Goal: Task Accomplishment & Management: Manage account settings

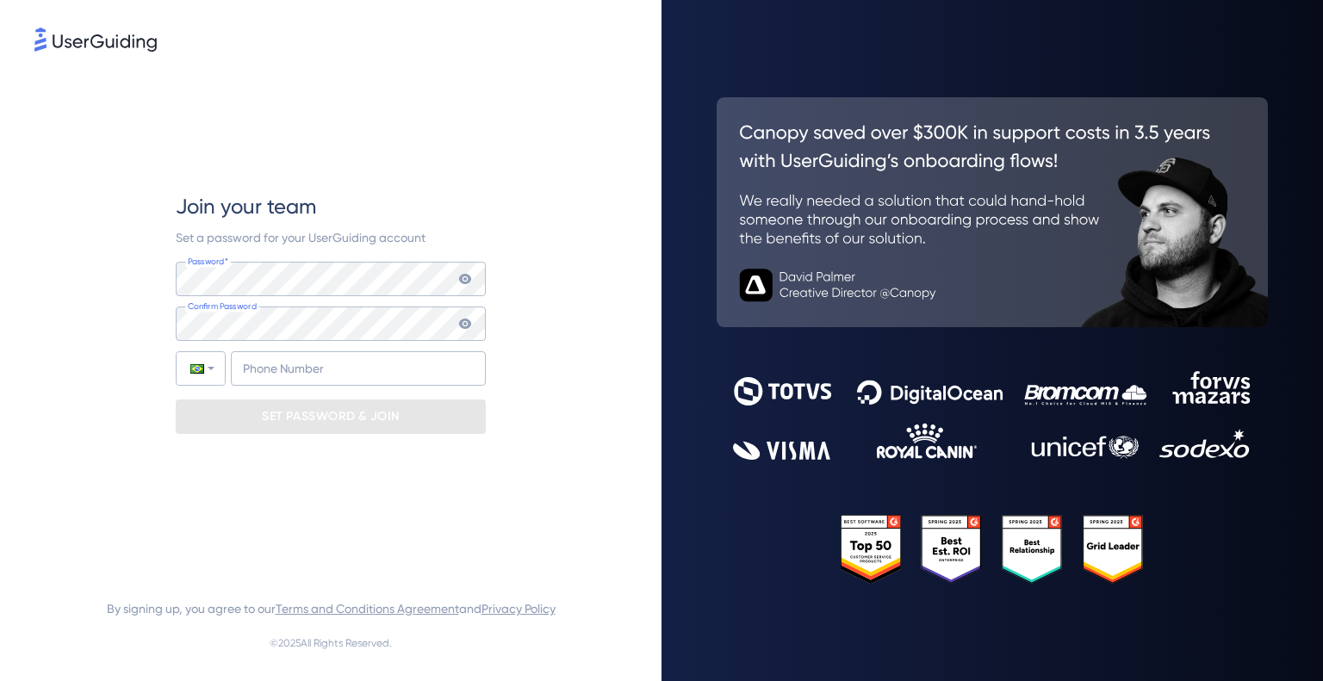
click at [36, 258] on div "Join your team Set a password for your UserGuiding account Password* Your passw…" at bounding box center [330, 313] width 593 height 516
click at [310, 259] on div "Join your team Set a password for your UserGuiding account Password* Your passw…" at bounding box center [331, 313] width 310 height 241
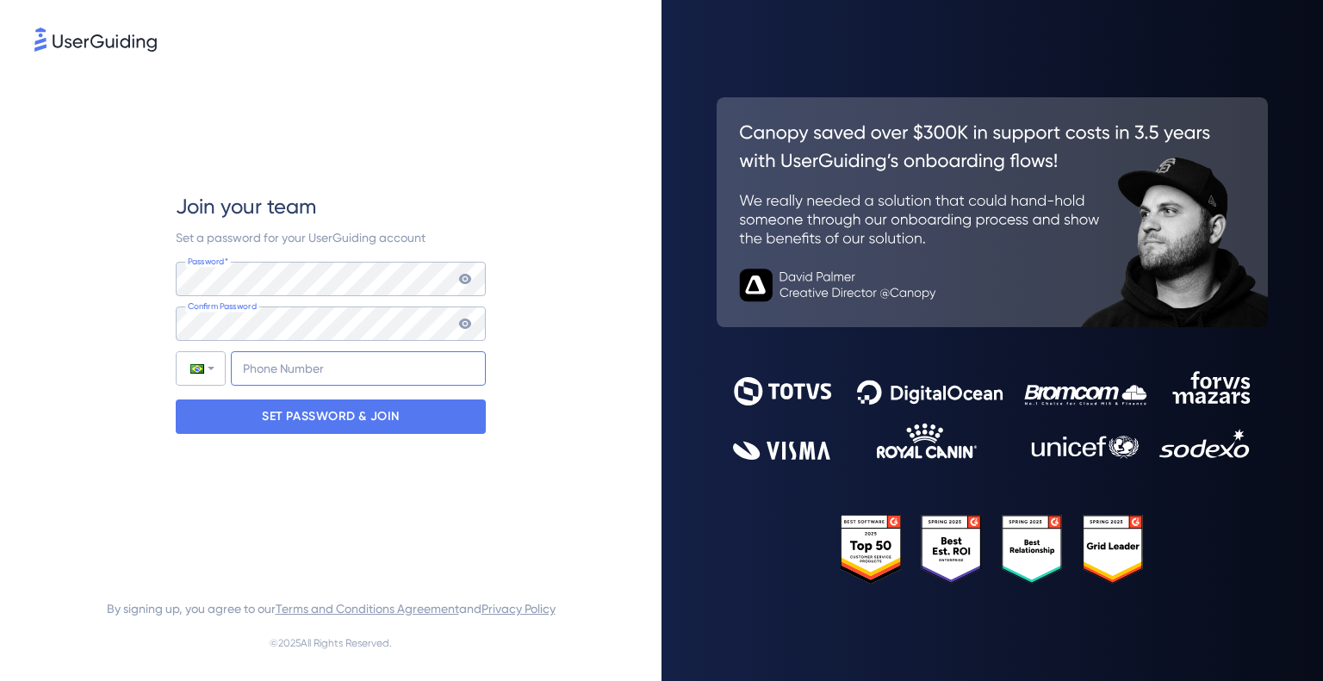
click at [313, 370] on input "+55" at bounding box center [358, 368] width 255 height 34
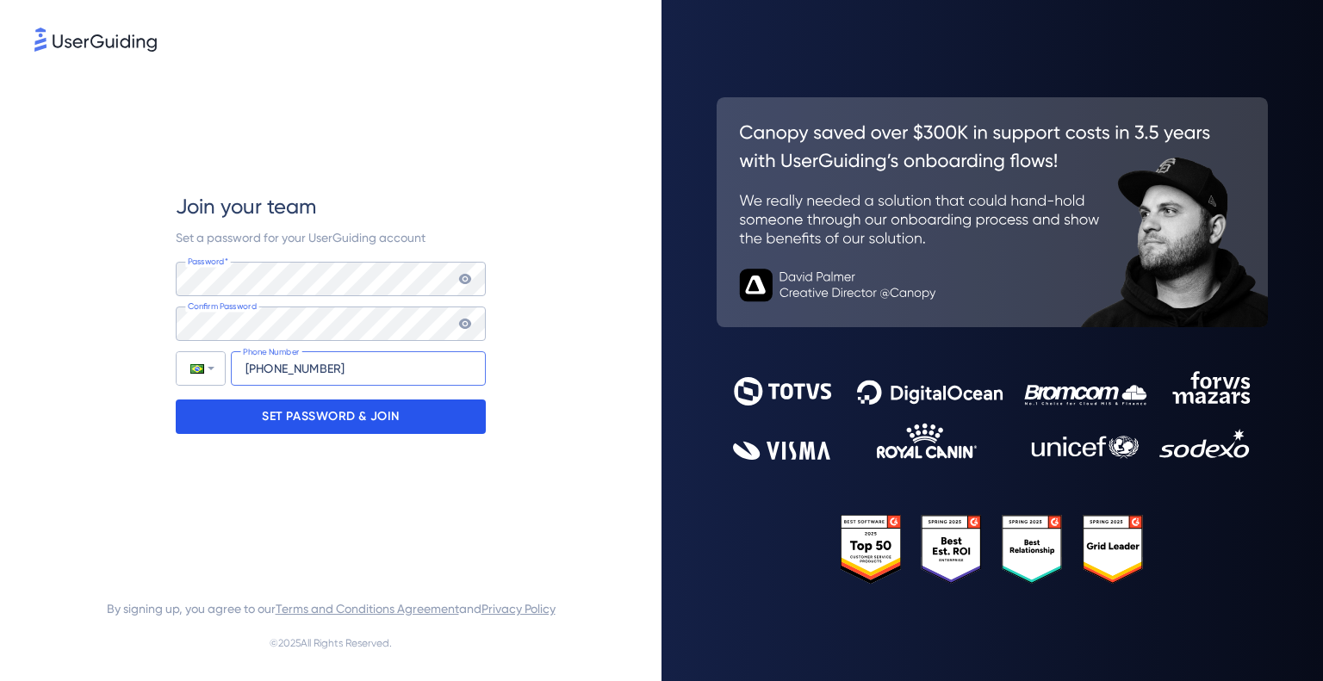
type input "[PHONE_NUMBER]"
click at [399, 429] on p "SET PASSWORD & JOIN" at bounding box center [331, 417] width 138 height 28
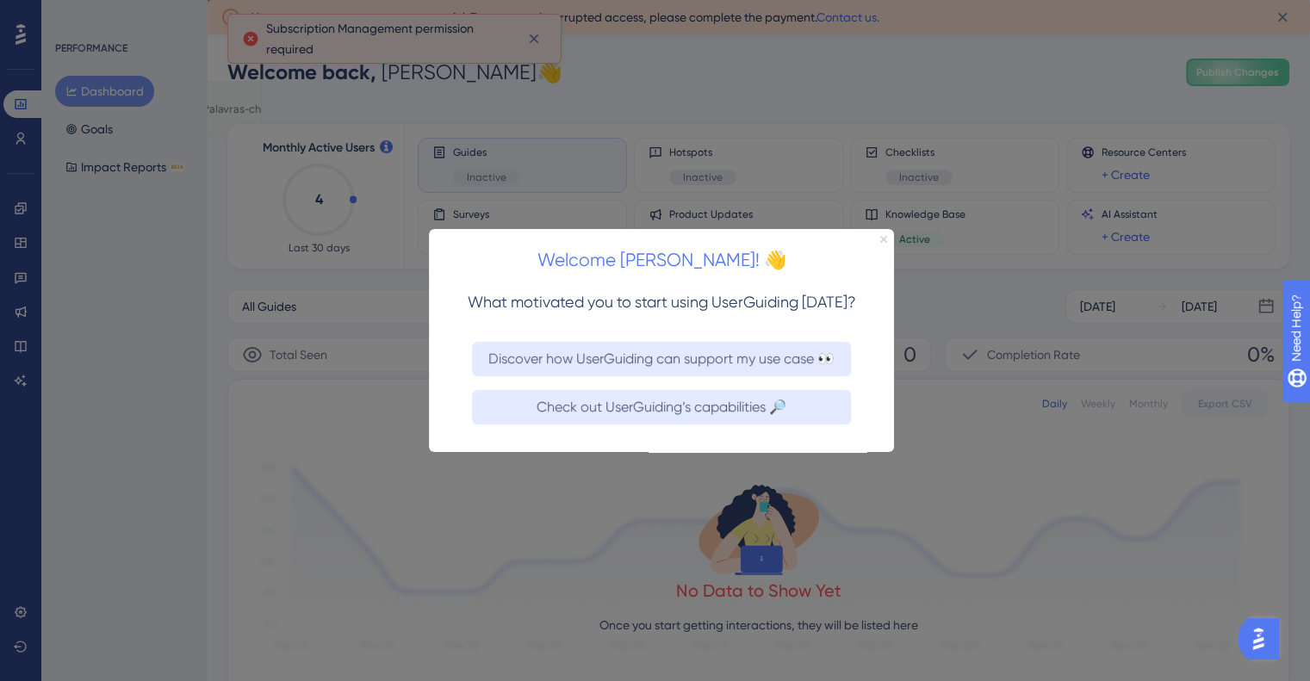
click at [882, 238] on icon "Close Preview" at bounding box center [883, 238] width 7 height 7
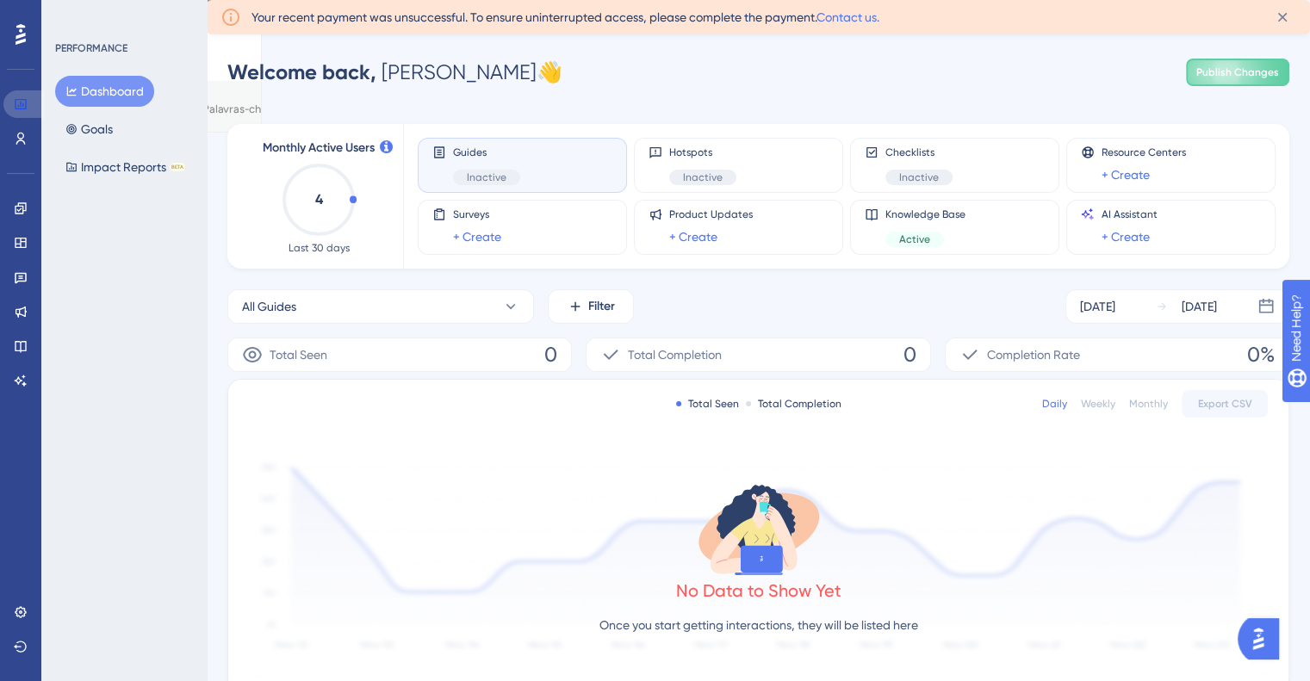
click at [38, 103] on link at bounding box center [23, 104] width 41 height 28
click at [22, 34] on icon at bounding box center [21, 34] width 10 height 21
click at [17, 349] on icon at bounding box center [21, 346] width 14 height 14
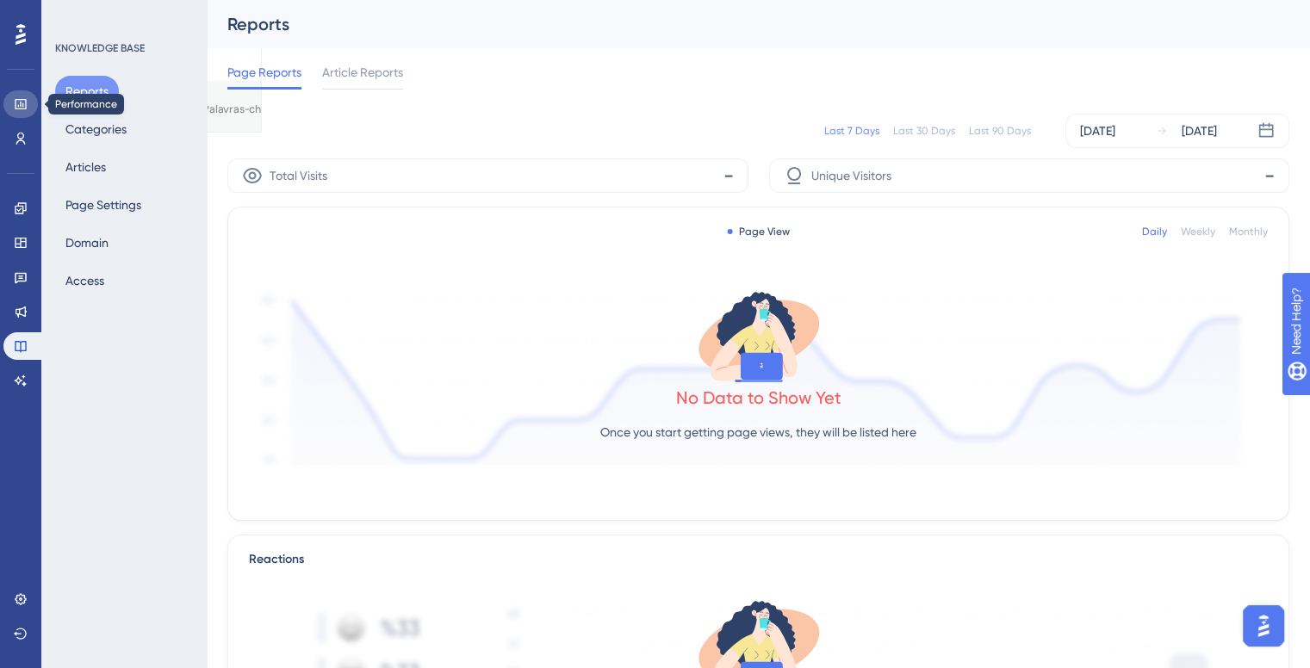
click at [24, 94] on link at bounding box center [20, 104] width 34 height 28
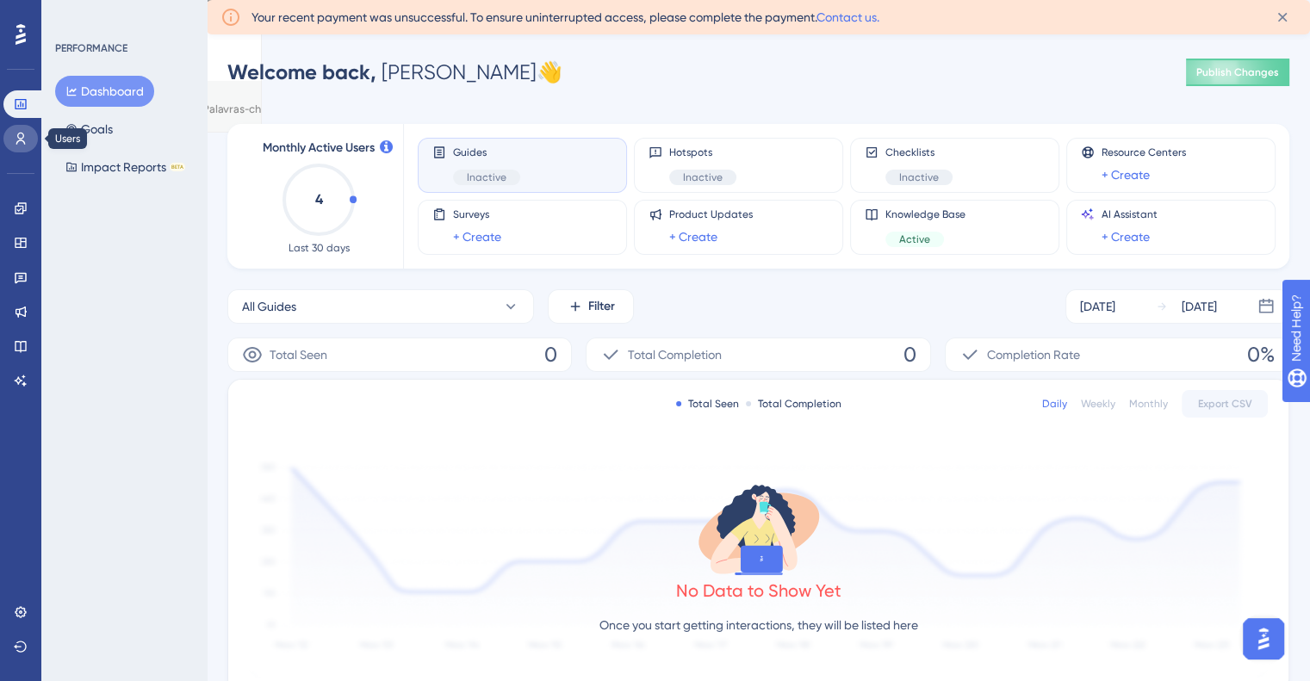
click at [21, 144] on icon at bounding box center [21, 139] width 14 height 14
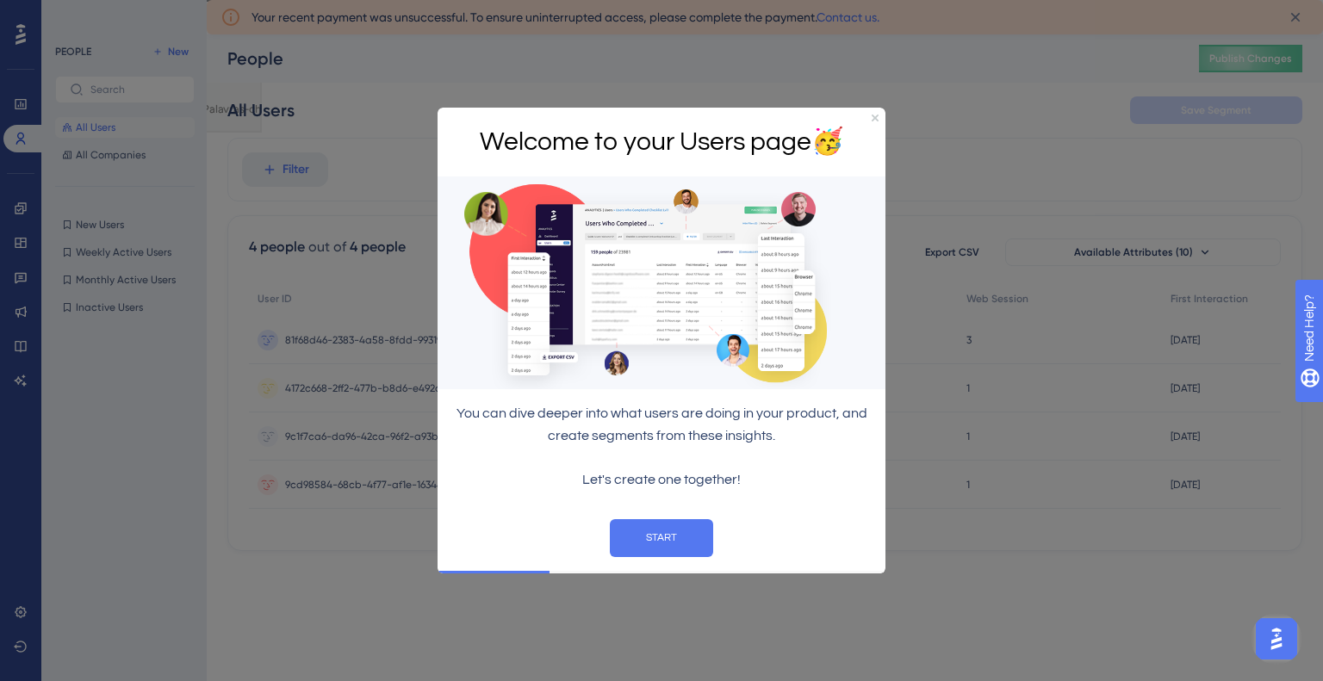
click at [868, 120] on div "Welcome to your Users page 🥳" at bounding box center [661, 142] width 448 height 70
click at [876, 120] on icon "Close Preview" at bounding box center [875, 117] width 7 height 7
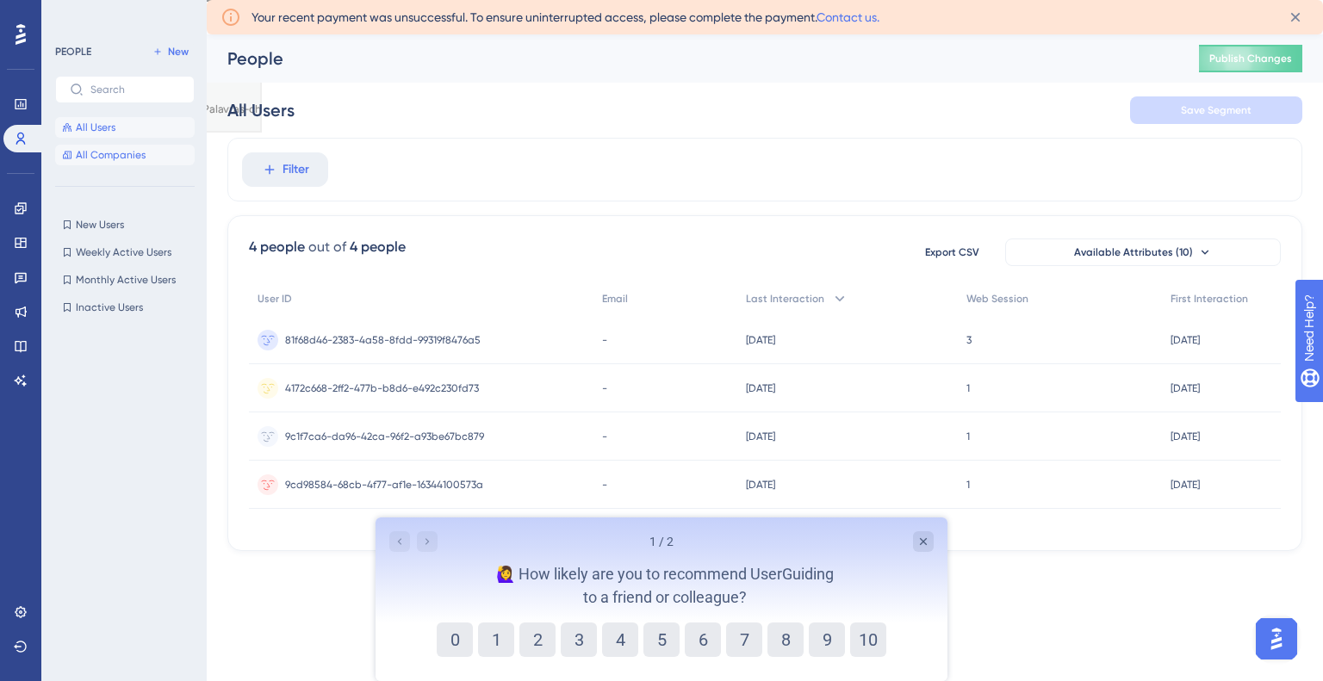
click at [139, 155] on span "All Companies" at bounding box center [111, 155] width 70 height 14
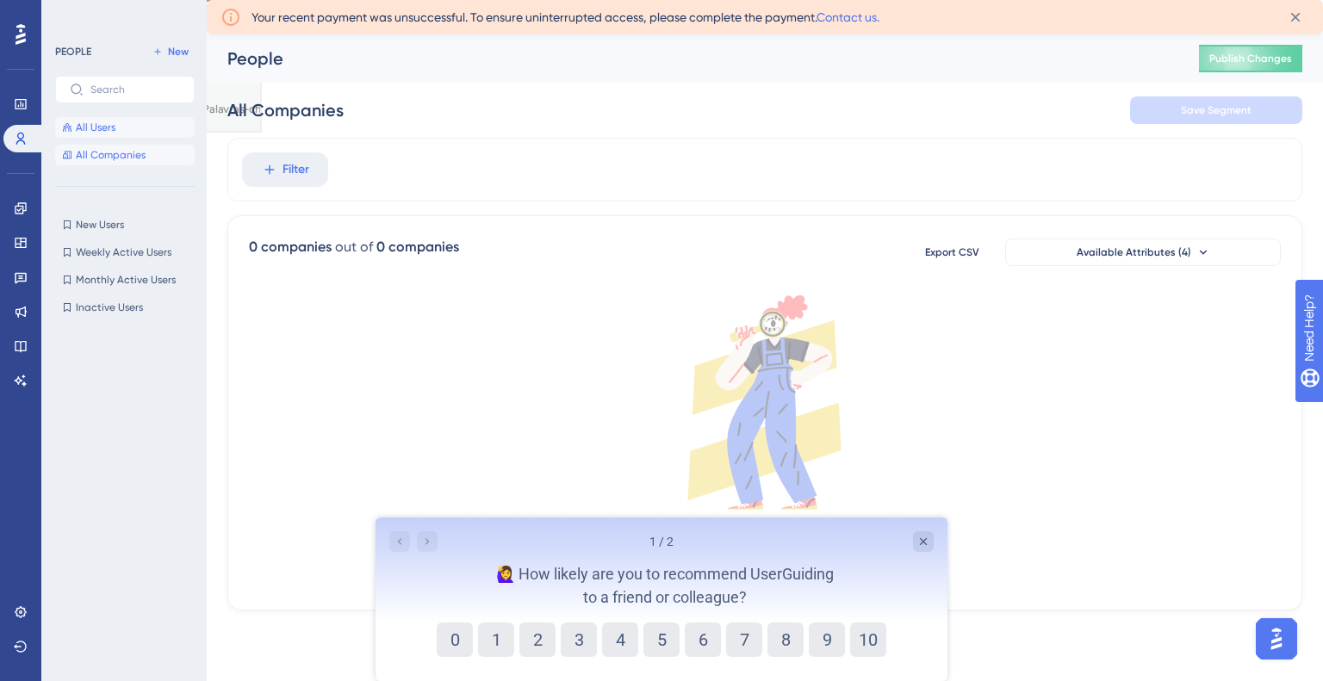
click at [137, 126] on button "All Users" at bounding box center [125, 127] width 140 height 21
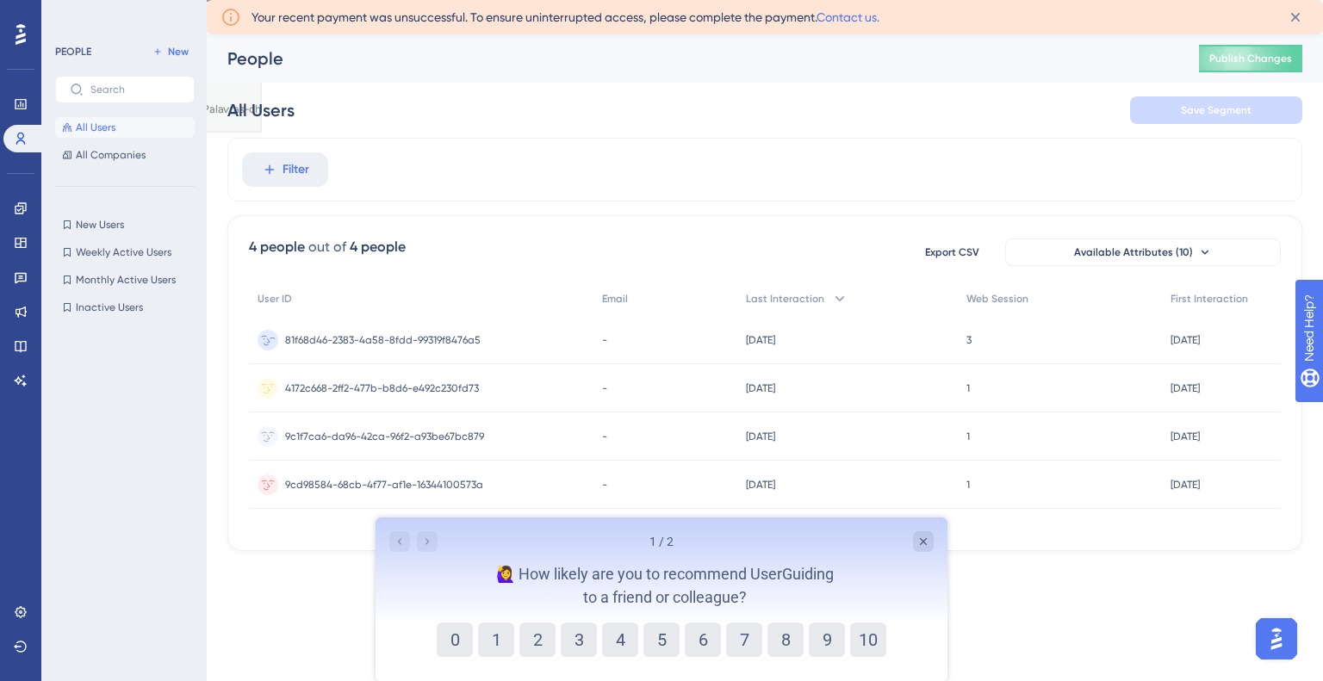
click at [459, 337] on span "81f68d46-2383-4a58-8fdd-99319f8476a5" at bounding box center [382, 340] width 195 height 14
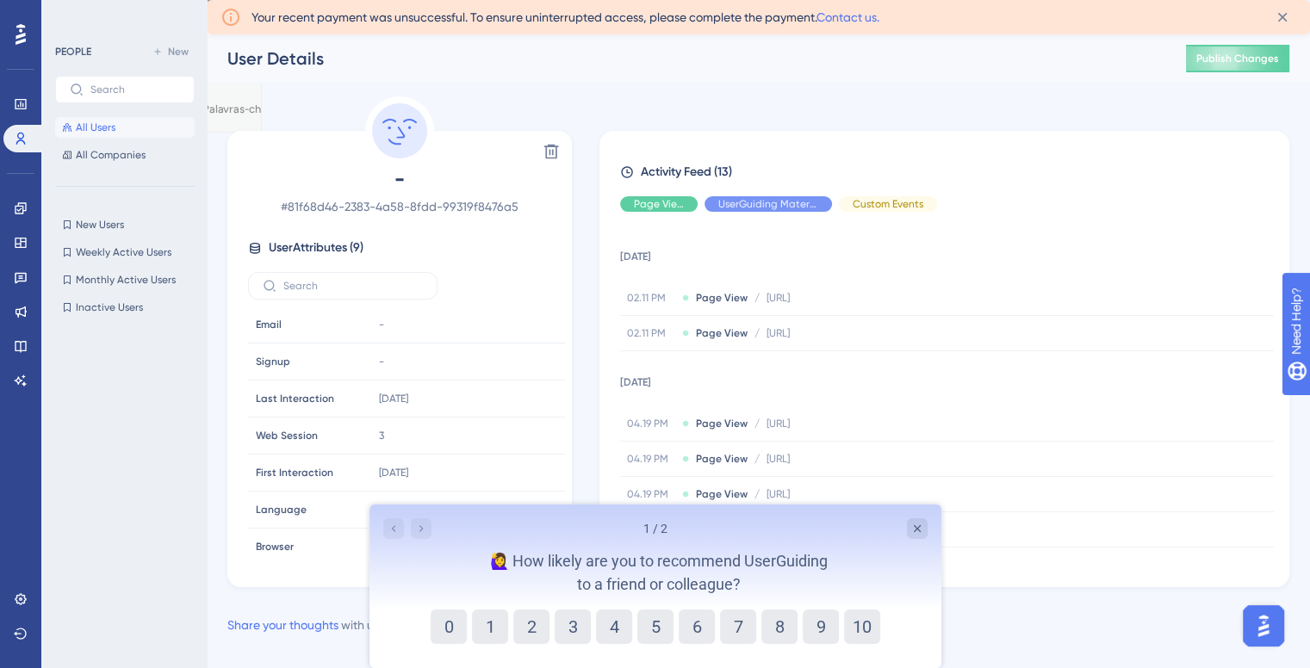
click at [1, 29] on div "Performance Users Engagement Widgets Feedback Product Updates Knowledge Base AI…" at bounding box center [20, 334] width 41 height 668
click at [14, 40] on div at bounding box center [21, 35] width 28 height 28
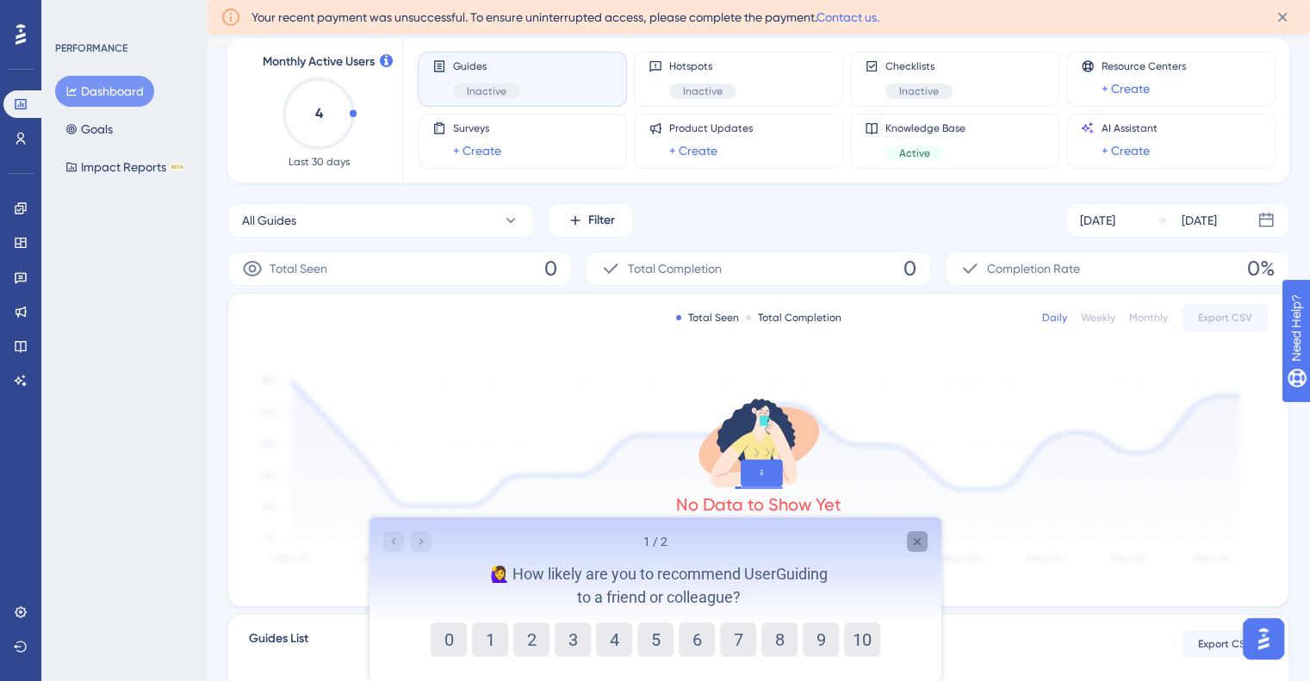
click at [922, 546] on icon "Close survey" at bounding box center [916, 542] width 14 height 14
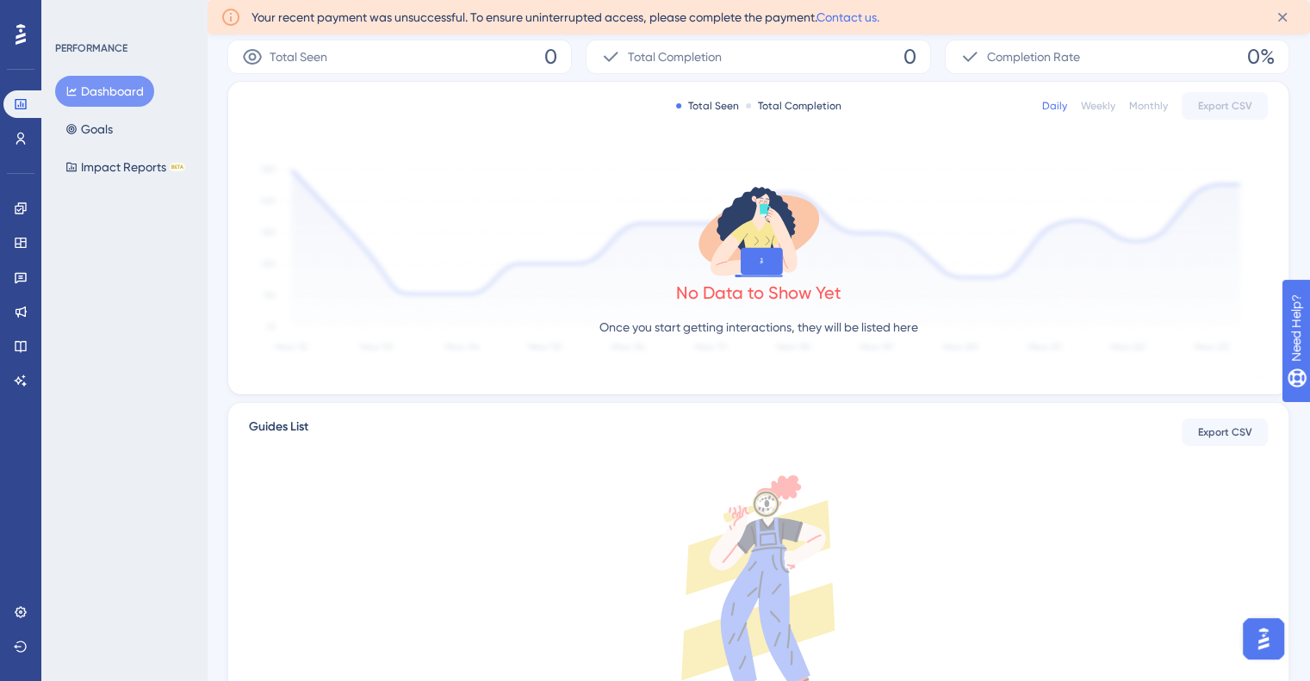
scroll to position [172, 0]
